Goal: Find specific page/section: Find specific page/section

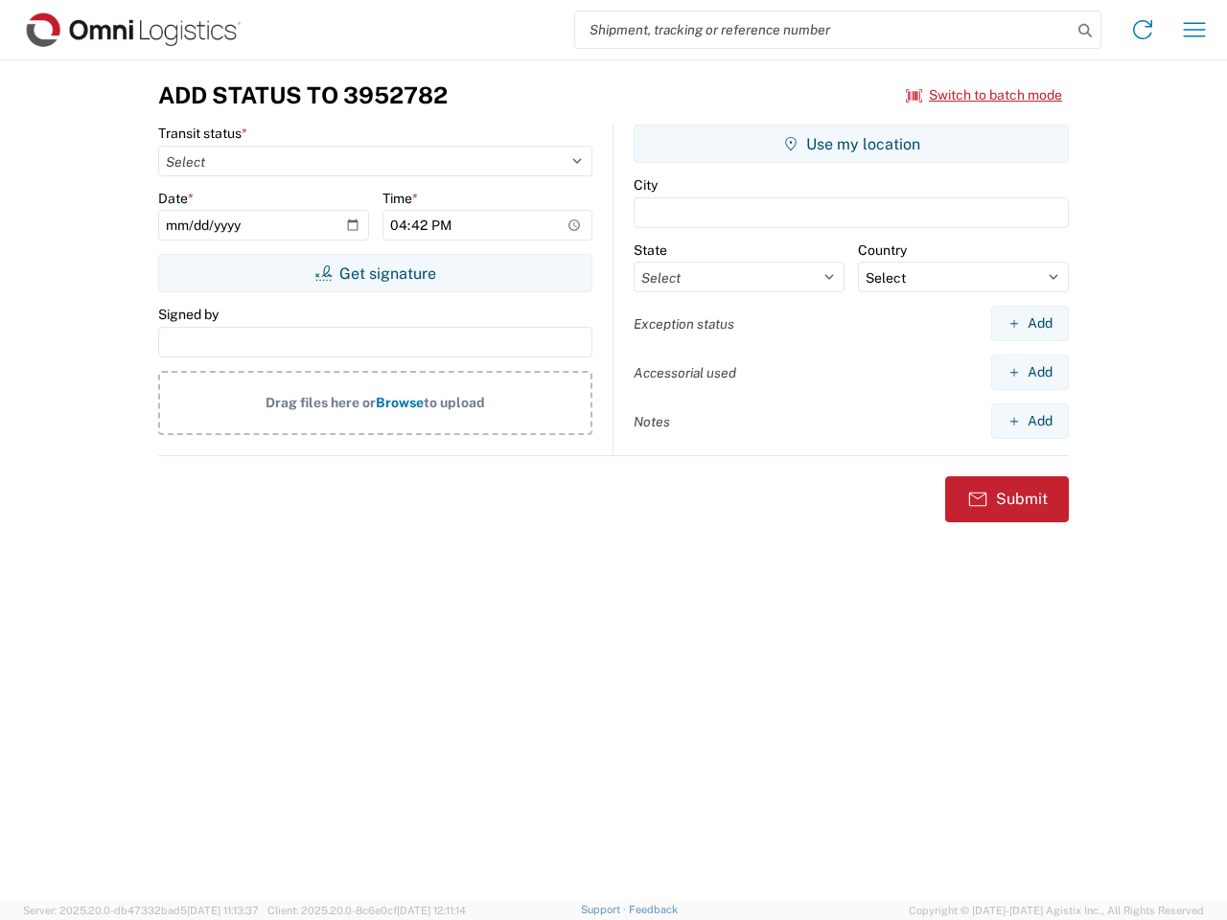
click at [823, 30] on input "search" at bounding box center [823, 29] width 496 height 36
click at [1085, 31] on icon at bounding box center [1084, 30] width 27 height 27
click at [1142, 30] on icon at bounding box center [1142, 29] width 31 height 31
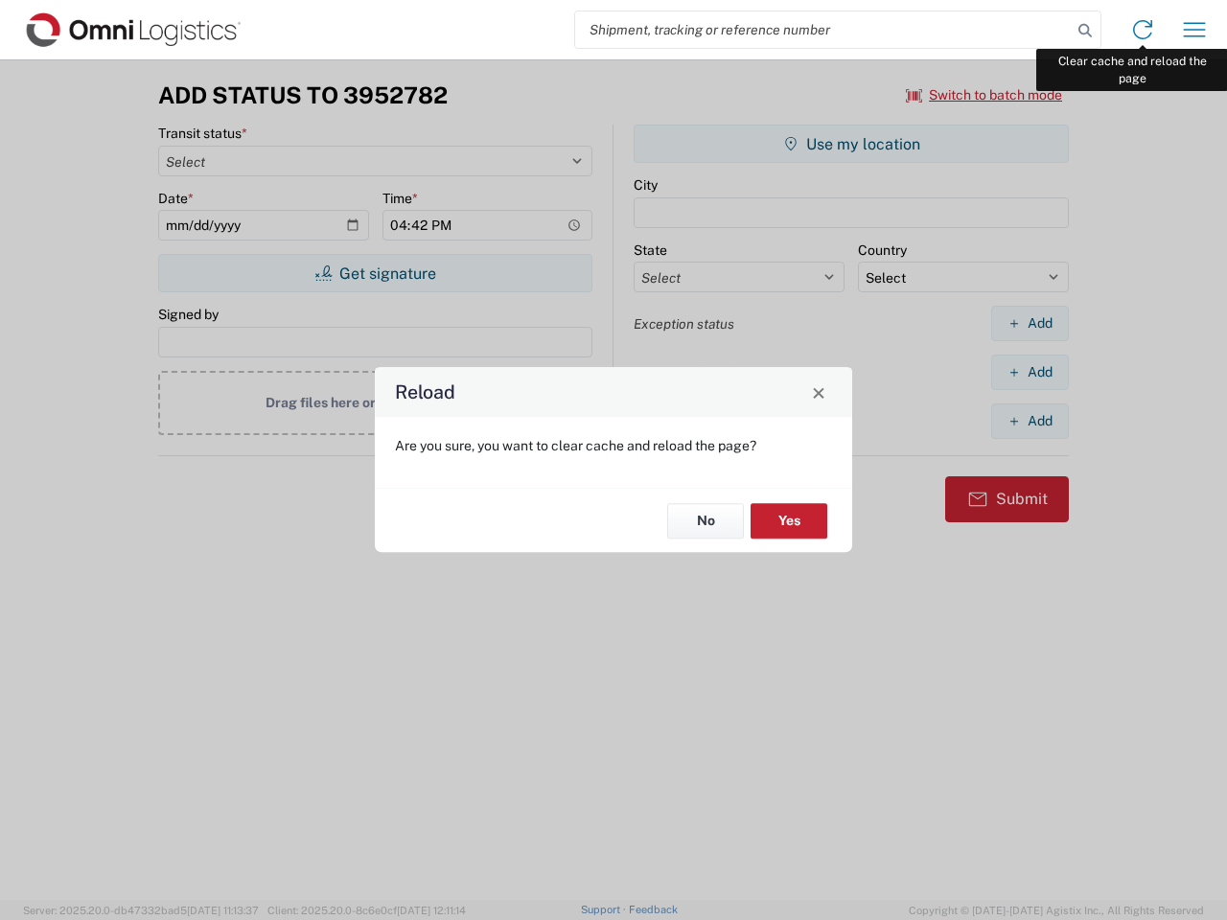
click at [1194, 30] on div "Reload Are you sure, you want to clear cache and reload the page? No Yes" at bounding box center [613, 460] width 1227 height 920
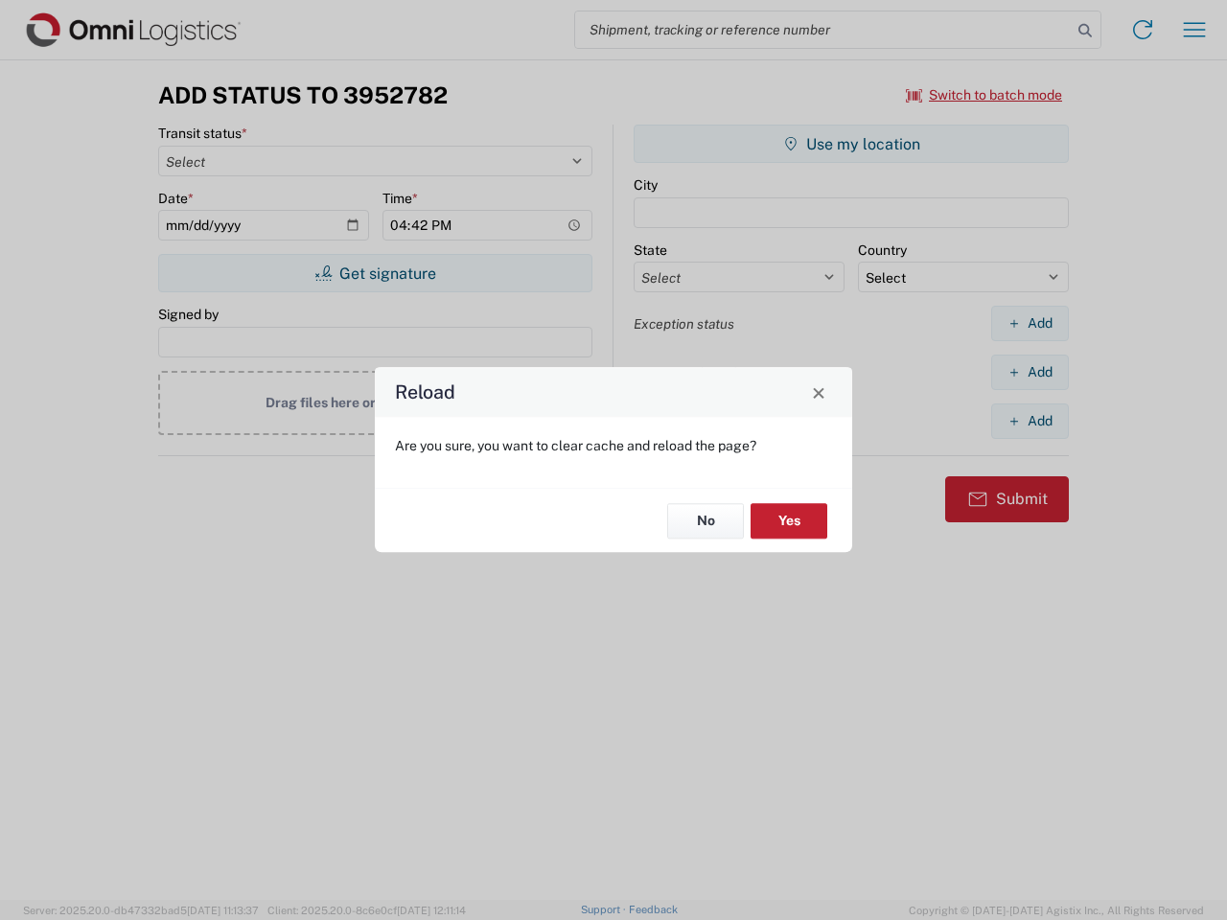
click at [984, 95] on div "Reload Are you sure, you want to clear cache and reload the page? No Yes" at bounding box center [613, 460] width 1227 height 920
click at [375, 273] on div "Reload Are you sure, you want to clear cache and reload the page? No Yes" at bounding box center [613, 460] width 1227 height 920
click at [851, 144] on div "Reload Are you sure, you want to clear cache and reload the page? No Yes" at bounding box center [613, 460] width 1227 height 920
click at [1029, 323] on div "Reload Are you sure, you want to clear cache and reload the page? No Yes" at bounding box center [613, 460] width 1227 height 920
click at [1029, 372] on div "Reload Are you sure, you want to clear cache and reload the page? No Yes" at bounding box center [613, 460] width 1227 height 920
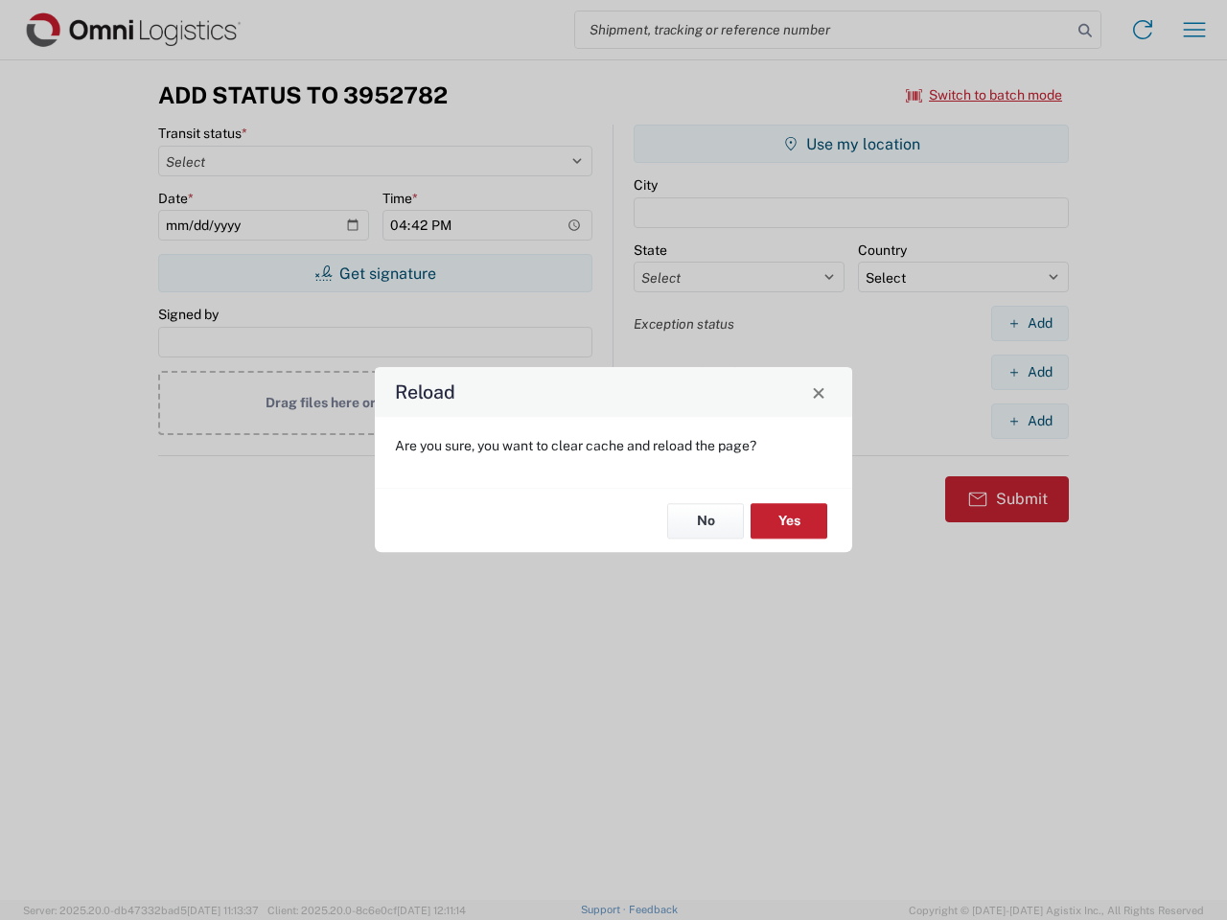
click at [1029, 421] on div "Reload Are you sure, you want to clear cache and reload the page? No Yes" at bounding box center [613, 460] width 1227 height 920
